Goal: Task Accomplishment & Management: Use online tool/utility

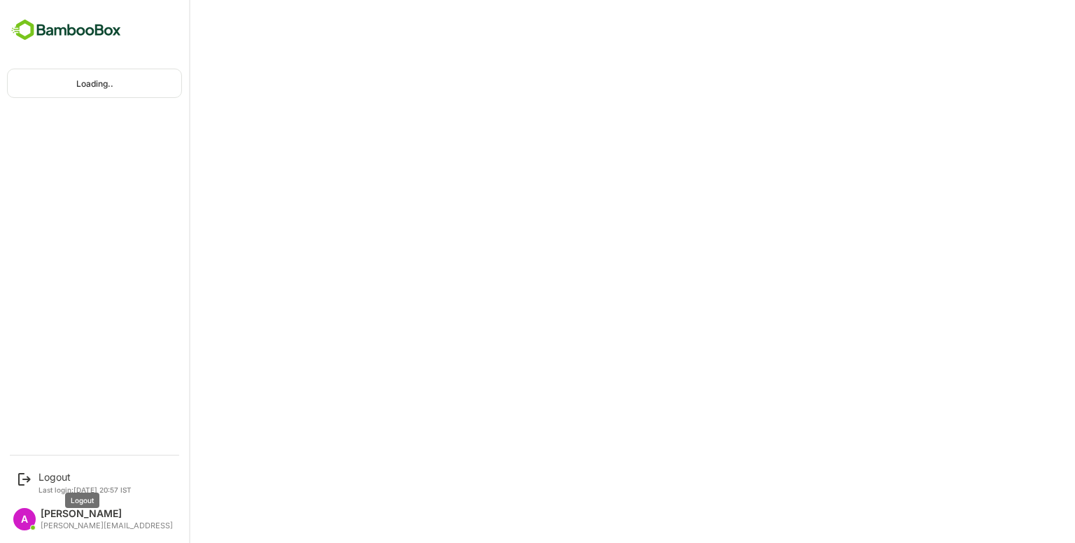
click at [57, 477] on div "Logout" at bounding box center [84, 477] width 93 height 12
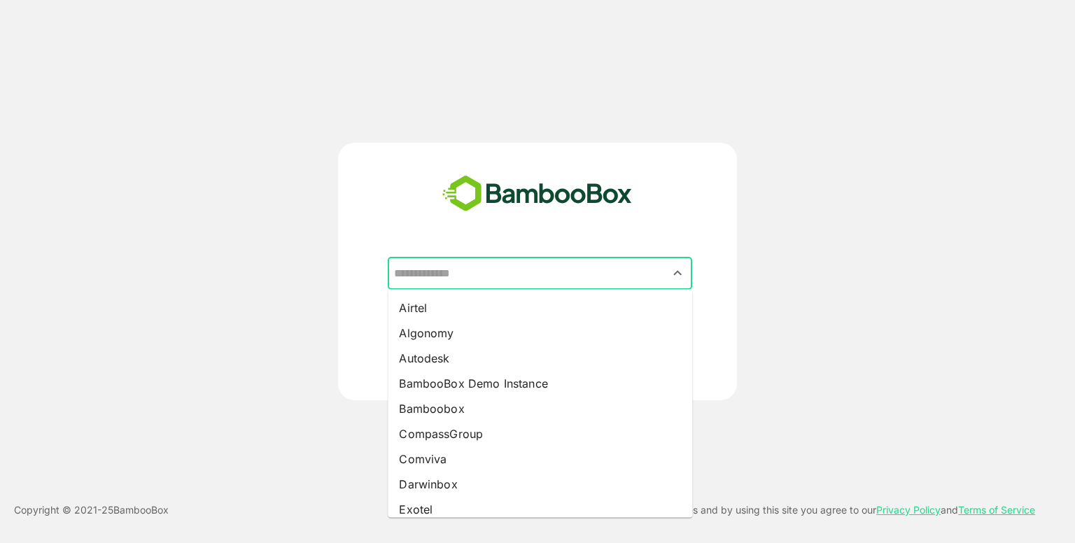
click at [533, 278] on input "text" at bounding box center [540, 273] width 299 height 27
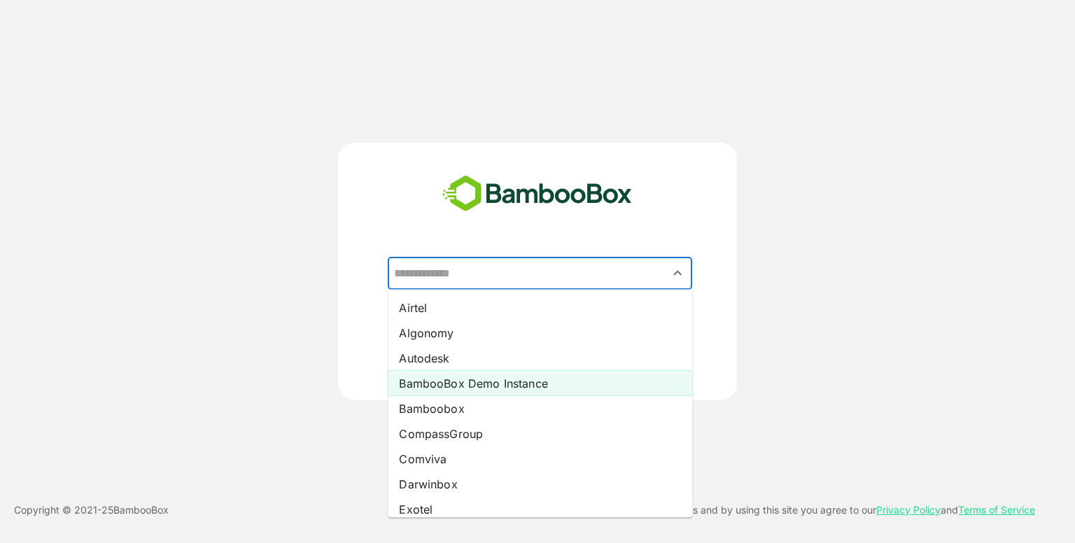
click at [470, 388] on li "BambooBox Demo Instance" at bounding box center [540, 383] width 304 height 25
type input "**********"
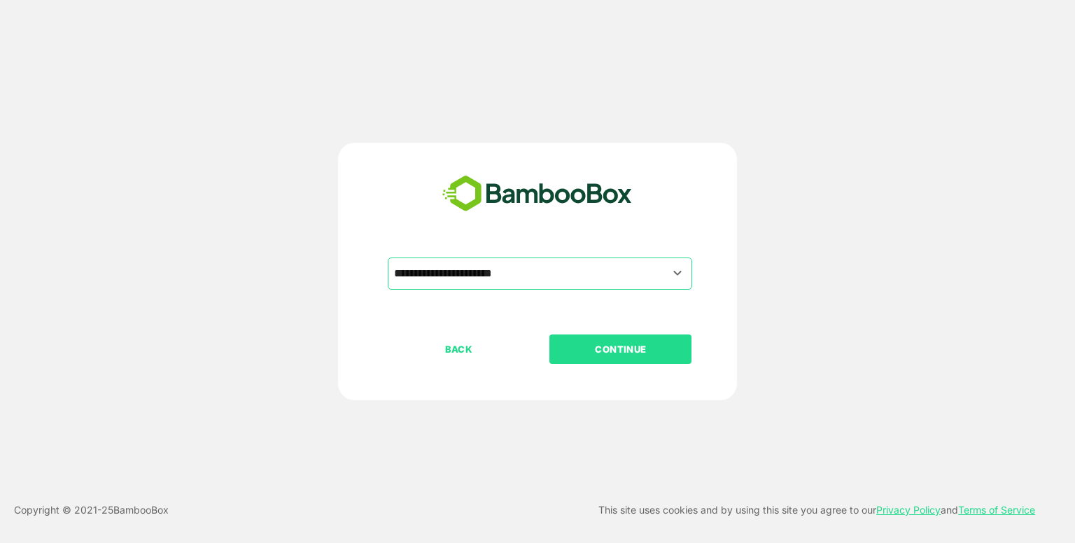
click at [594, 347] on p "CONTINUE" at bounding box center [621, 349] width 140 height 15
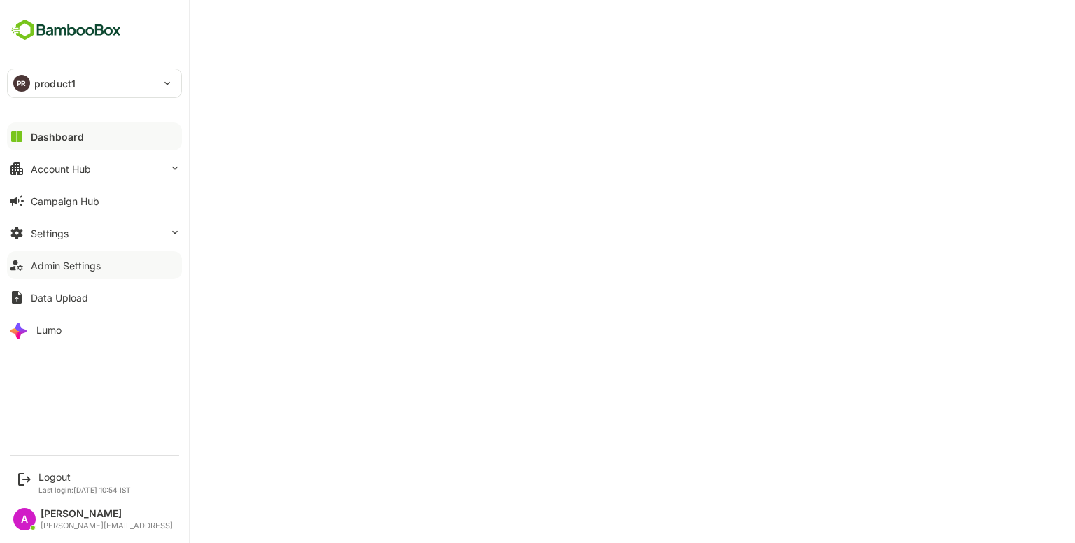
click at [59, 269] on div "Admin Settings" at bounding box center [66, 266] width 70 height 12
click at [55, 306] on button "Data Upload" at bounding box center [94, 297] width 175 height 28
